Goal: Task Accomplishment & Management: Use online tool/utility

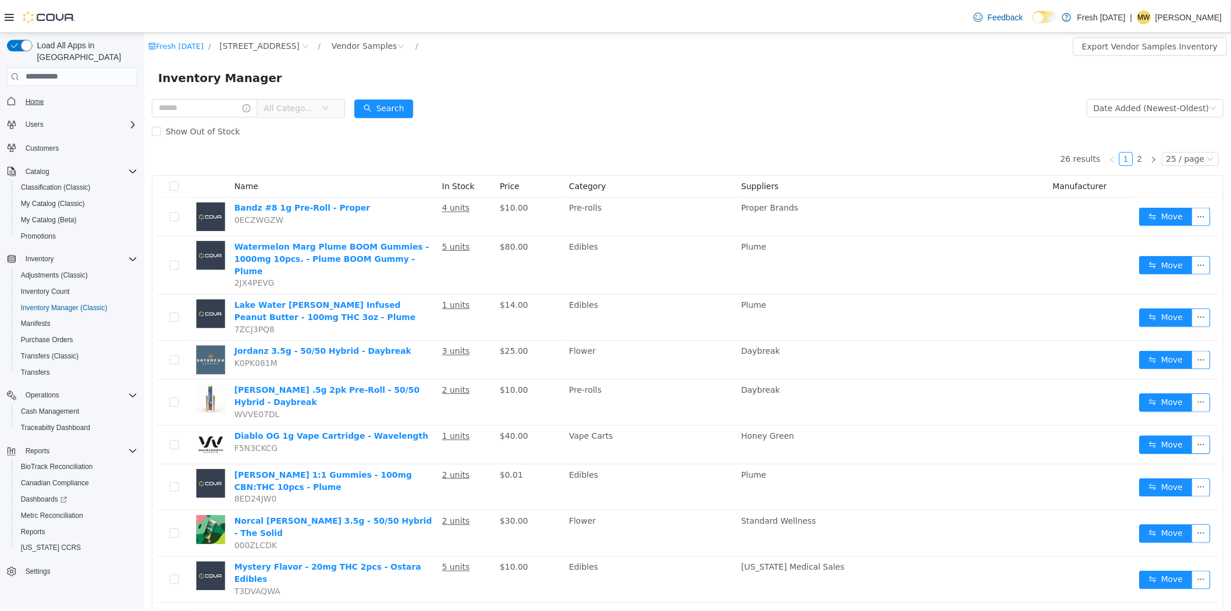
scroll to position [582, 0]
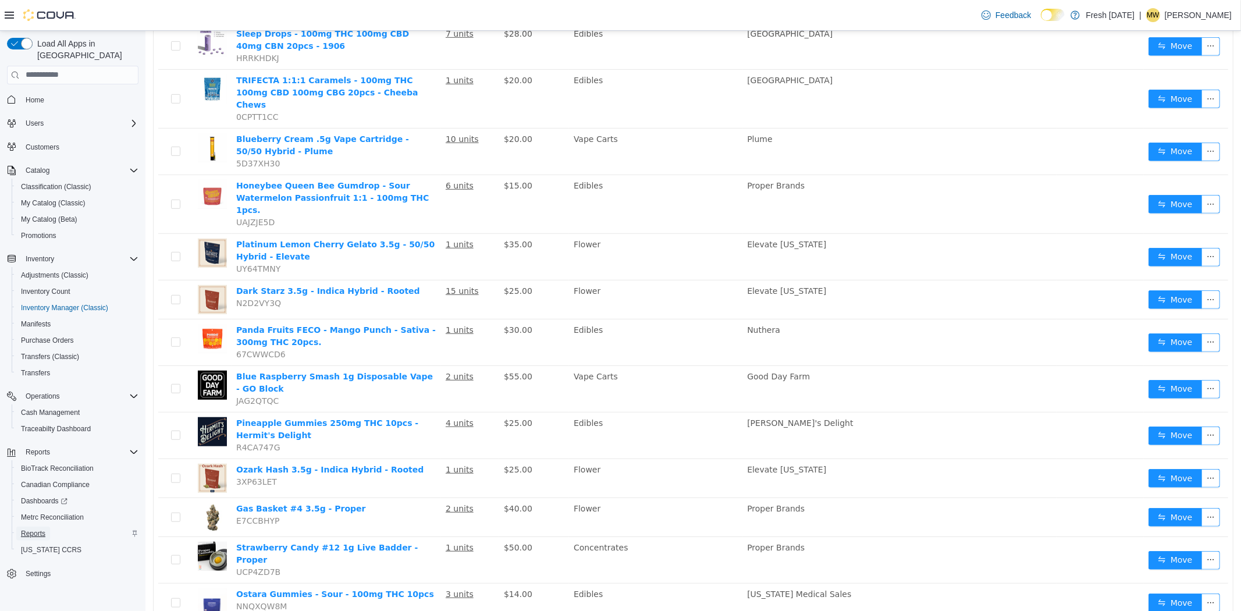
click at [42, 529] on span "Reports" at bounding box center [33, 533] width 24 height 9
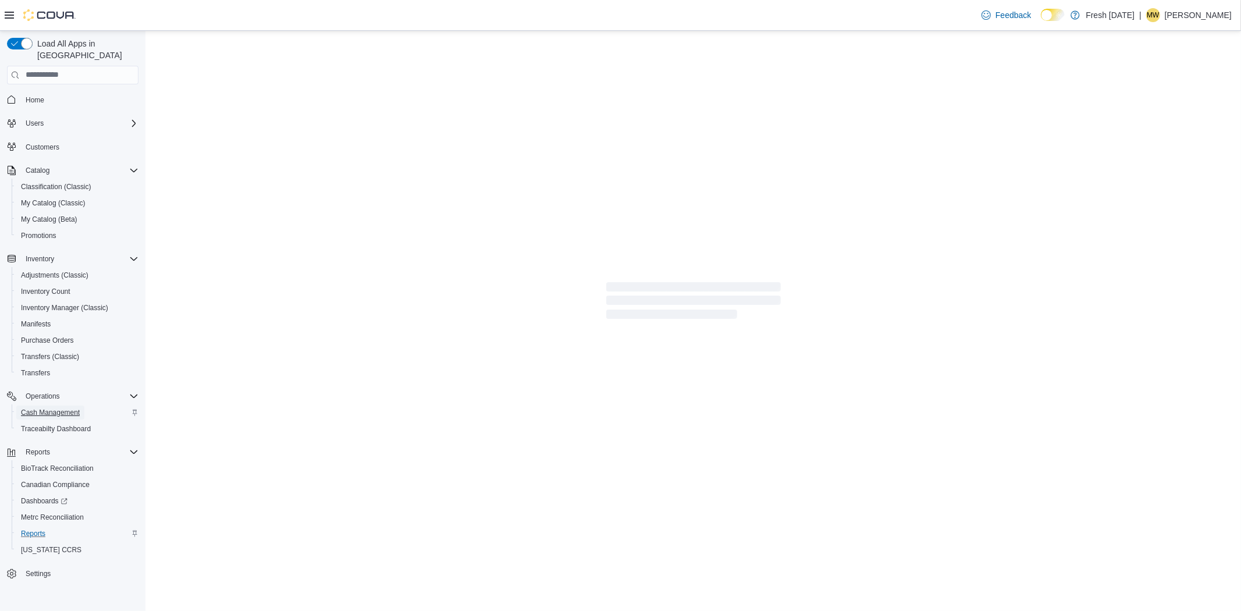
click at [53, 408] on span "Cash Management" at bounding box center [50, 412] width 59 height 9
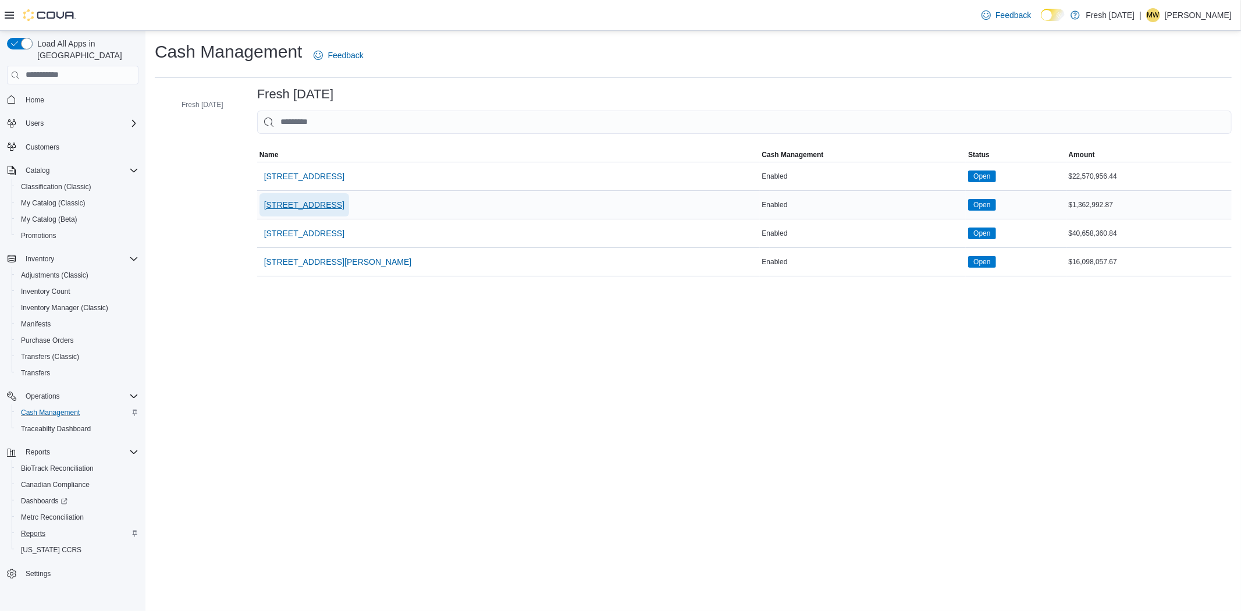
click at [284, 205] on span "[STREET_ADDRESS]" at bounding box center [304, 205] width 80 height 12
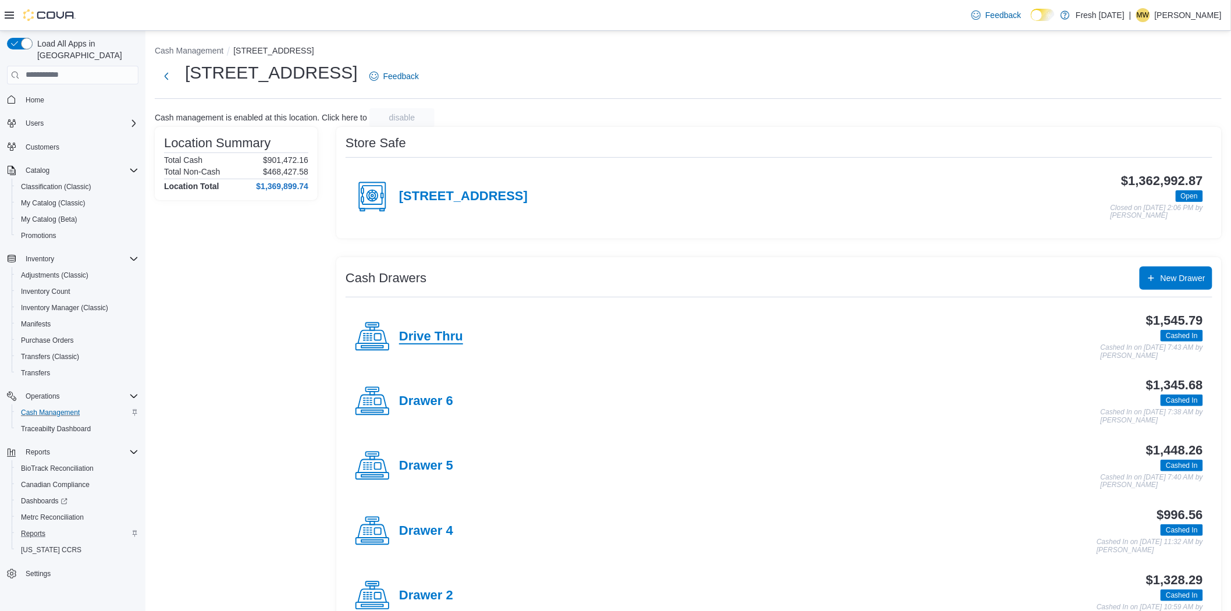
click at [416, 341] on h4 "Drive Thru" at bounding box center [431, 336] width 64 height 15
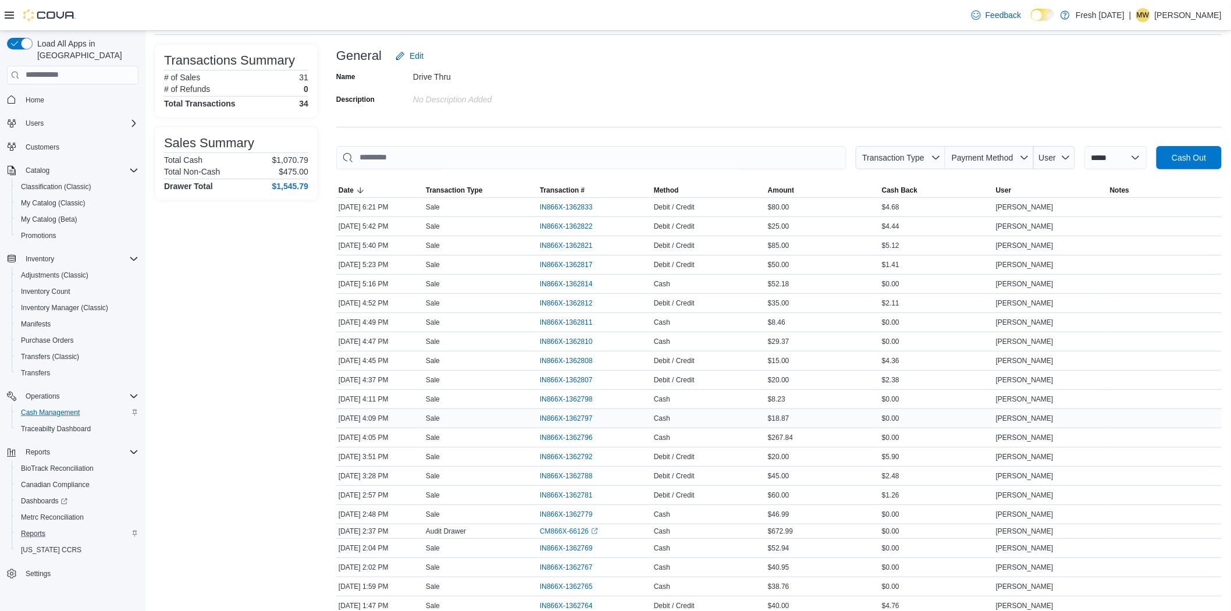
scroll to position [65, 0]
click at [578, 450] on span "IN866X-1362792" at bounding box center [572, 456] width 65 height 14
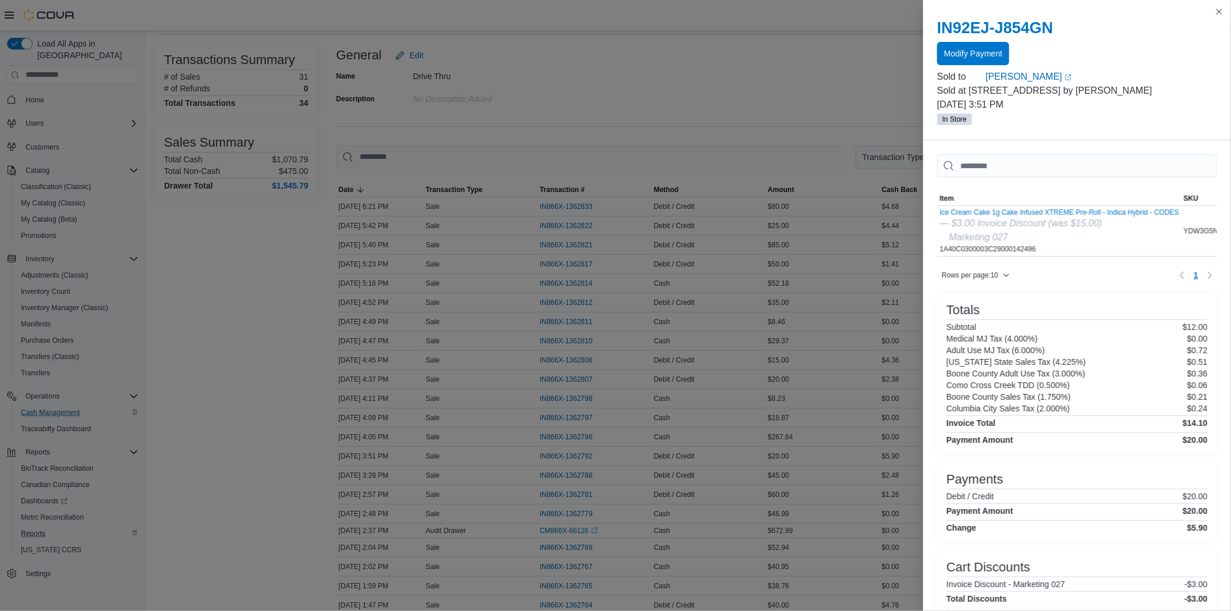
scroll to position [41, 0]
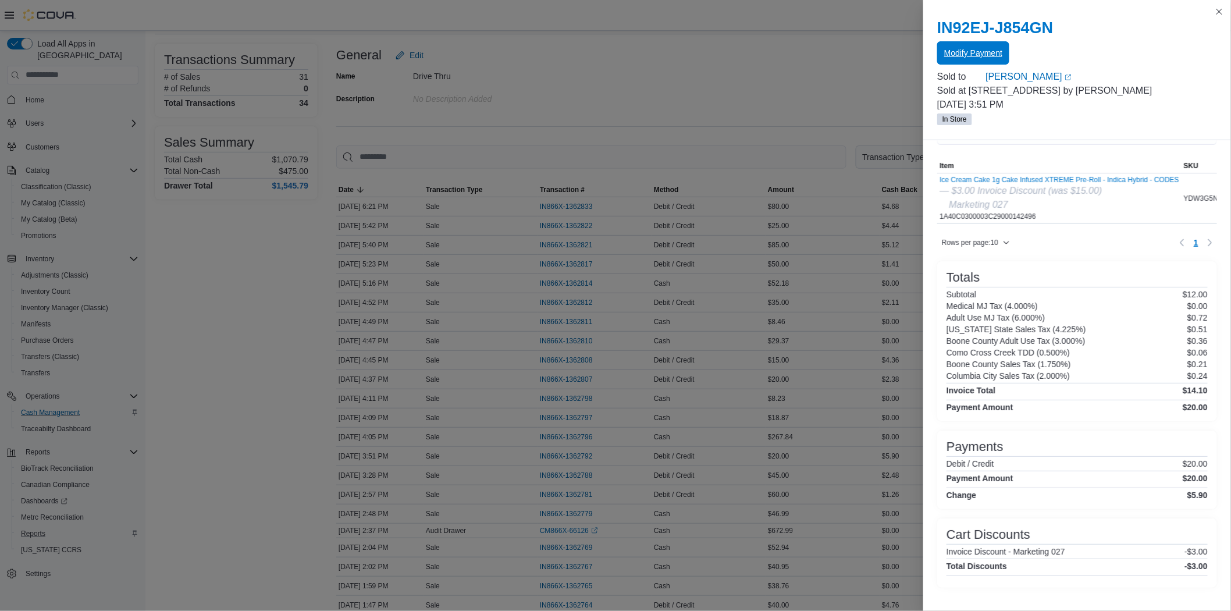
click at [973, 60] on span "Modify Payment" at bounding box center [974, 52] width 58 height 23
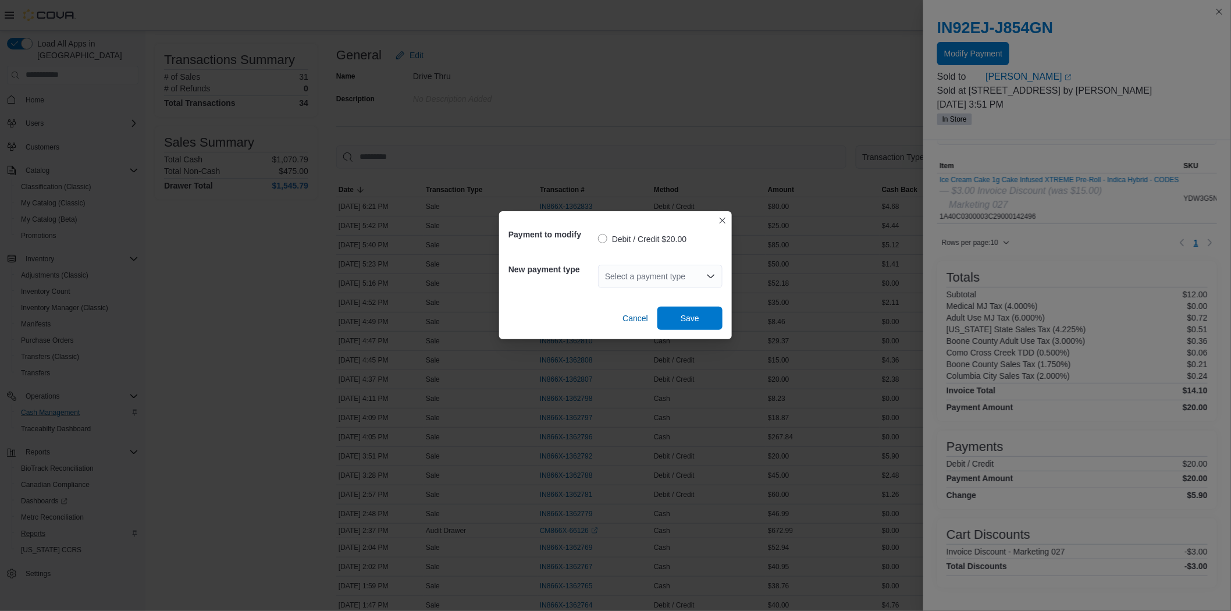
click at [683, 275] on div "Select a payment type" at bounding box center [660, 276] width 125 height 23
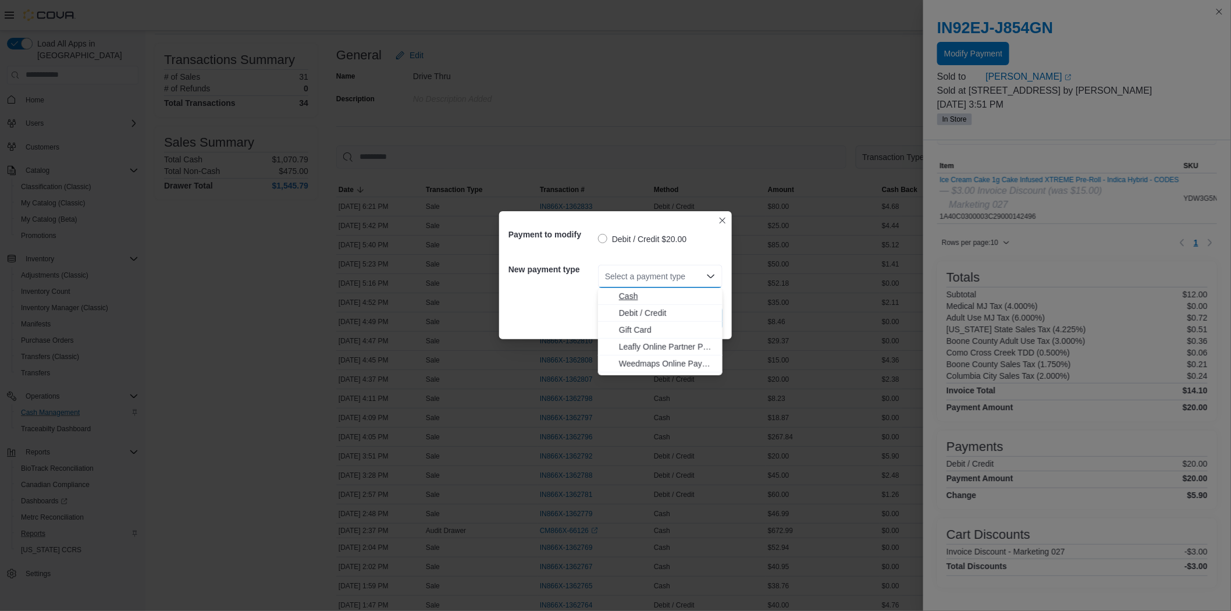
click at [667, 300] on span "Cash" at bounding box center [667, 296] width 97 height 12
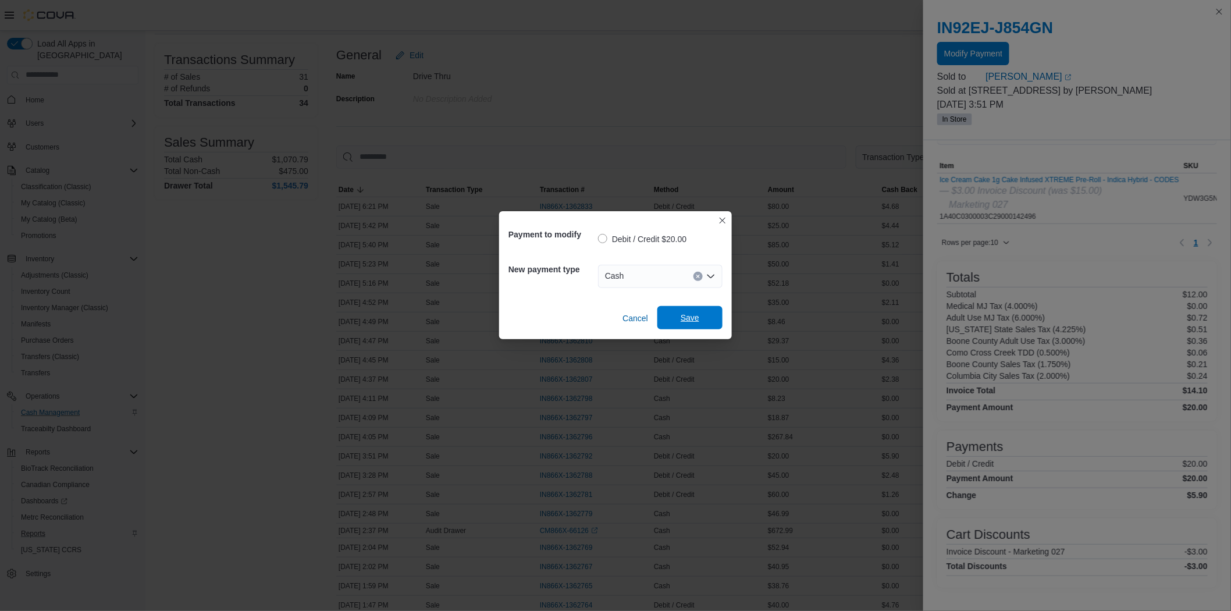
click at [690, 318] on span "Save" at bounding box center [690, 318] width 19 height 12
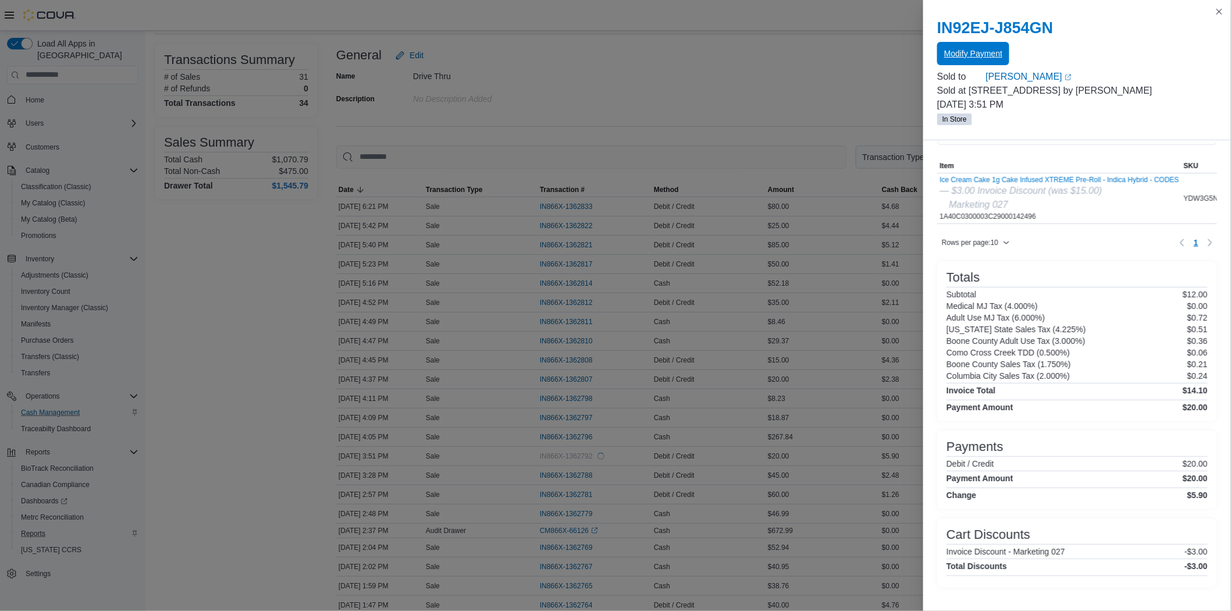
scroll to position [0, 0]
click at [1218, 10] on button "Close this dialog" at bounding box center [1220, 11] width 14 height 14
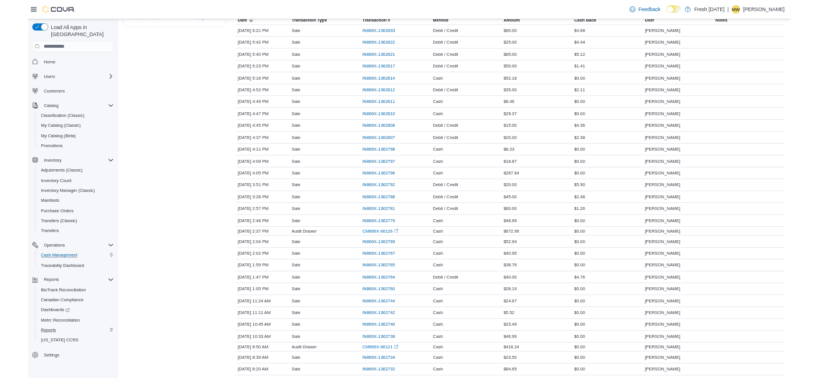
scroll to position [222, 0]
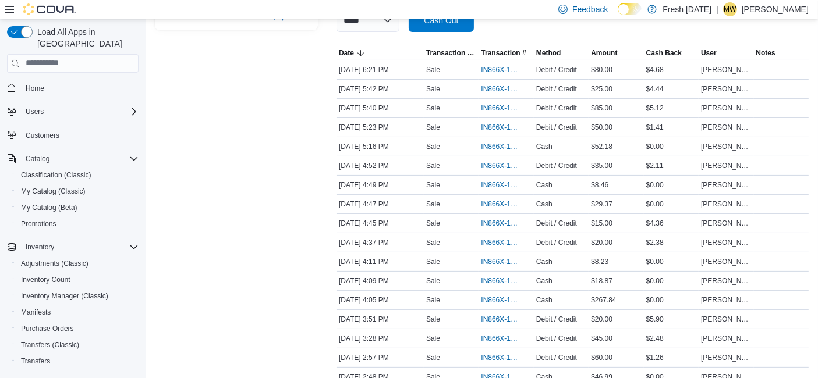
click at [225, 137] on div "Transactions Summary # of Sales 31 # of Refunds 0 Total Transactions 34 Sales S…" at bounding box center [236, 326] width 163 height 904
click at [5, 11] on icon at bounding box center [9, 9] width 9 height 9
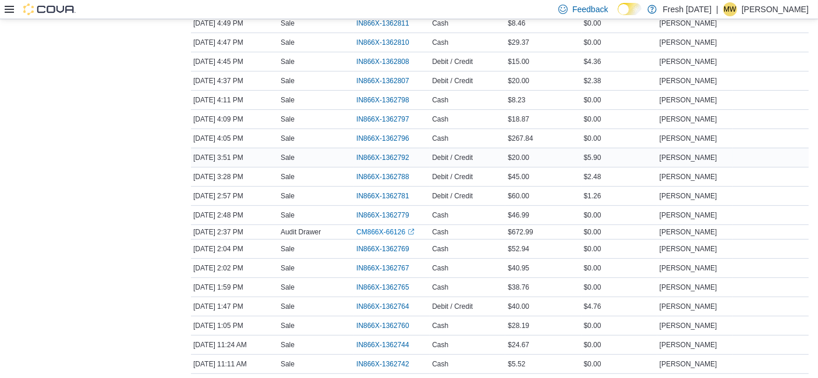
scroll to position [287, 0]
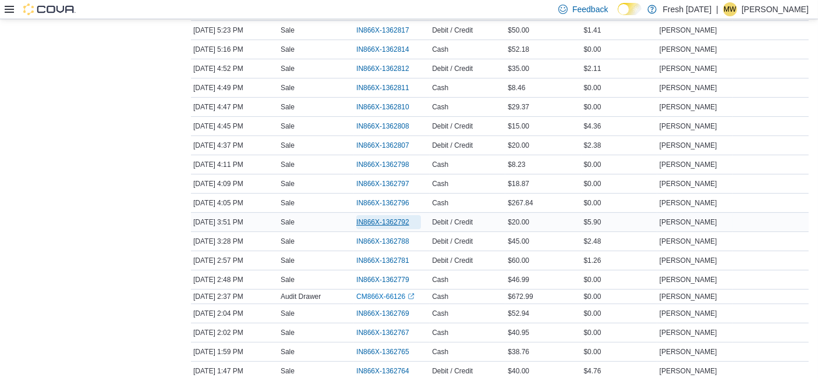
click at [391, 223] on span "IN866X-1362792" at bounding box center [382, 222] width 53 height 9
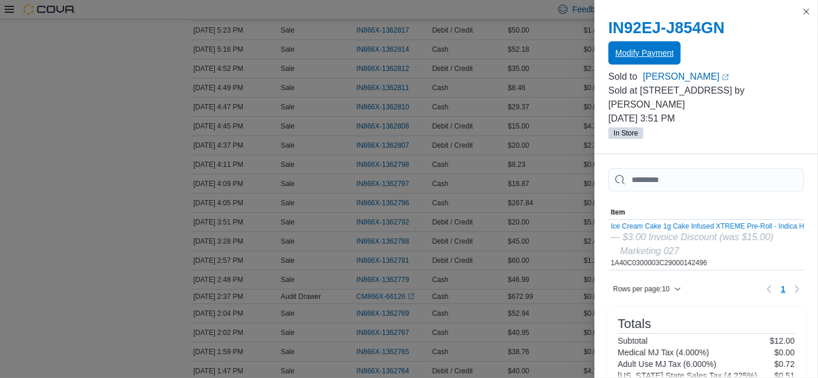
click at [662, 59] on span "Modify Payment" at bounding box center [644, 52] width 58 height 23
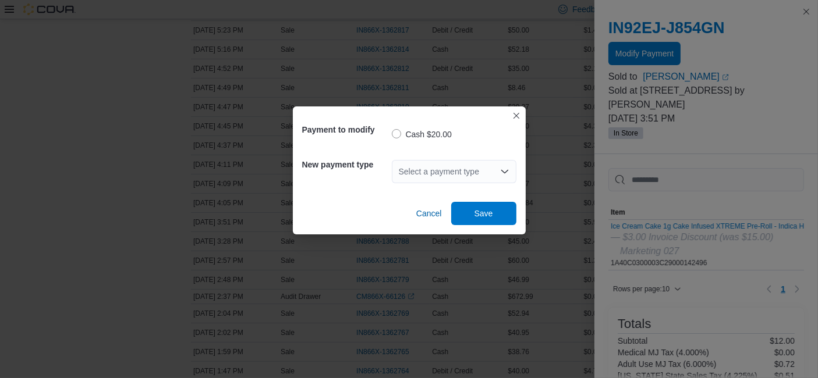
click at [464, 173] on div "Select a payment type" at bounding box center [454, 171] width 125 height 23
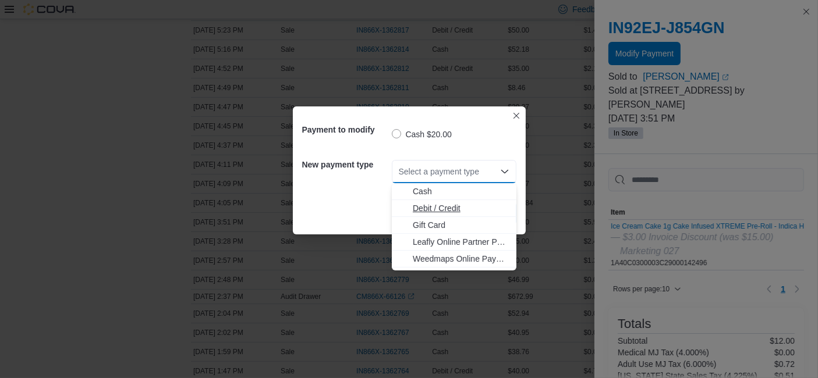
click at [459, 206] on span "Debit / Credit" at bounding box center [461, 209] width 97 height 12
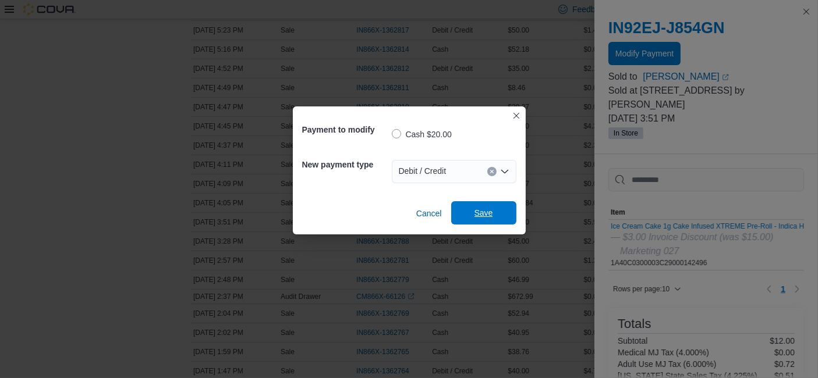
click at [464, 216] on span "Save" at bounding box center [483, 212] width 51 height 23
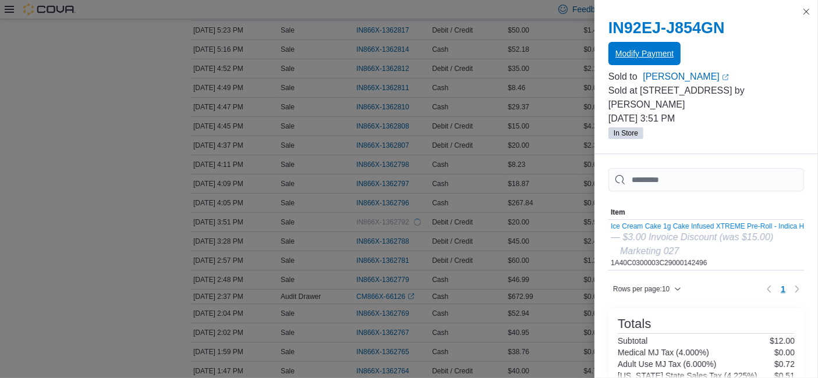
scroll to position [0, 0]
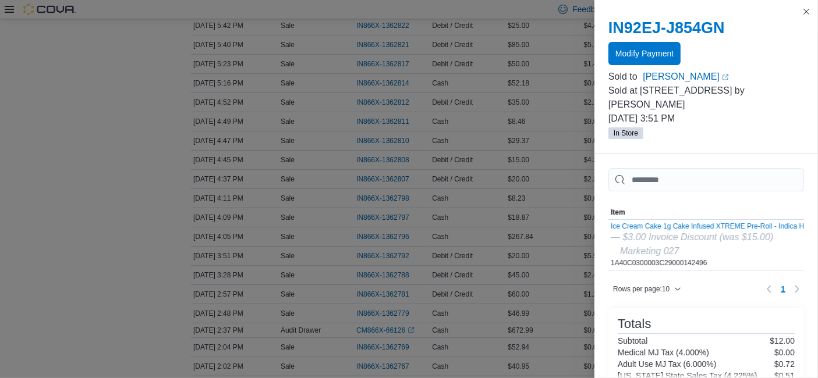
click at [803, 3] on div at bounding box center [705, 2] width 223 height 5
click at [804, 8] on button "Close this dialog" at bounding box center [806, 11] width 14 height 14
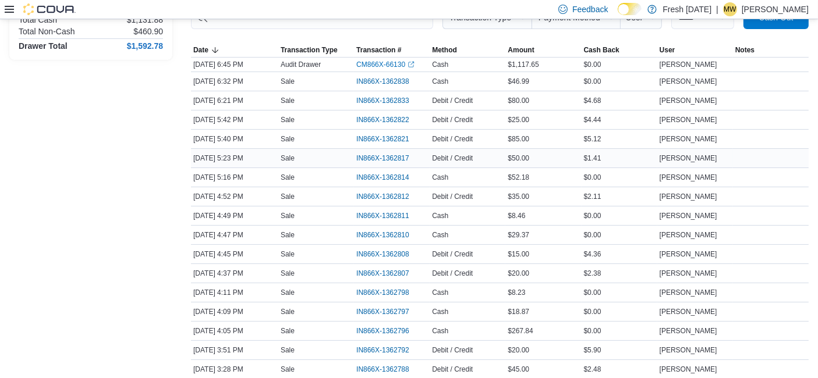
scroll to position [158, 0]
